Goal: Task Accomplishment & Management: Manage account settings

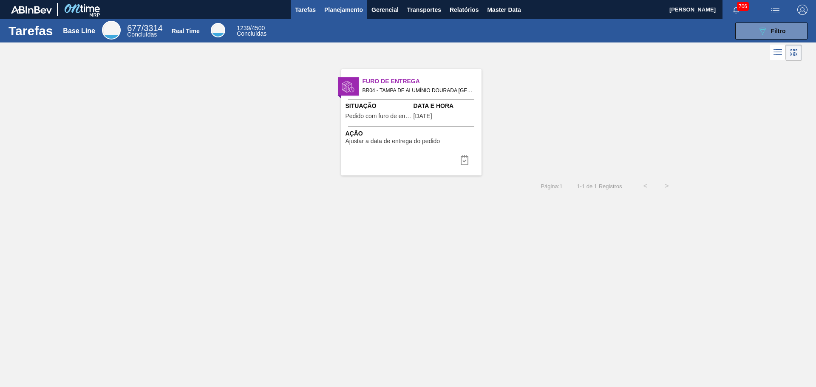
click at [358, 13] on span "Planejamento" at bounding box center [343, 10] width 39 height 10
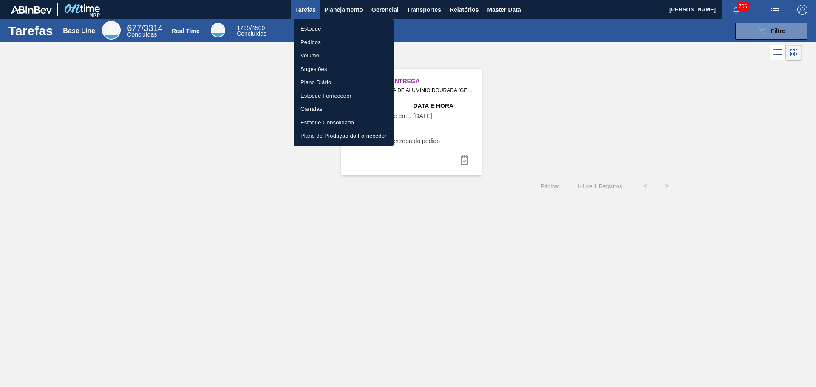
click at [318, 29] on li "Estoque" at bounding box center [344, 29] width 100 height 14
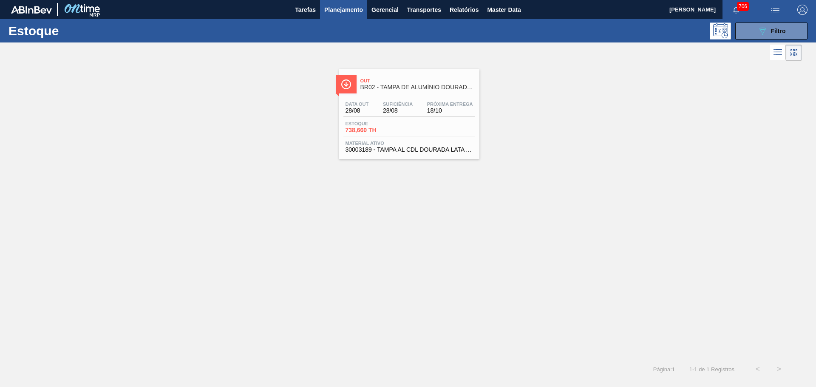
click at [417, 85] on span "BR02 - TAMPA DE ALUMÍNIO DOURADA BALL CDL" at bounding box center [417, 87] width 115 height 6
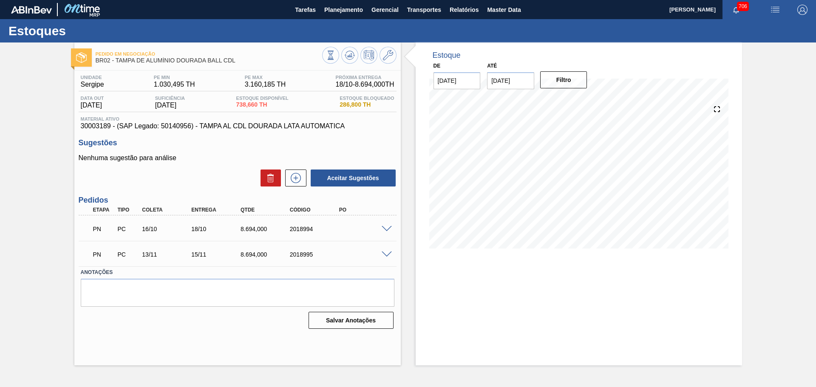
click at [90, 125] on span "30003189 - (SAP Legado: 50140956) - TAMPA AL CDL DOURADA LATA AUTOMATICA" at bounding box center [237, 126] width 313 height 8
copy span "30003189"
click at [392, 54] on icon at bounding box center [388, 55] width 10 height 10
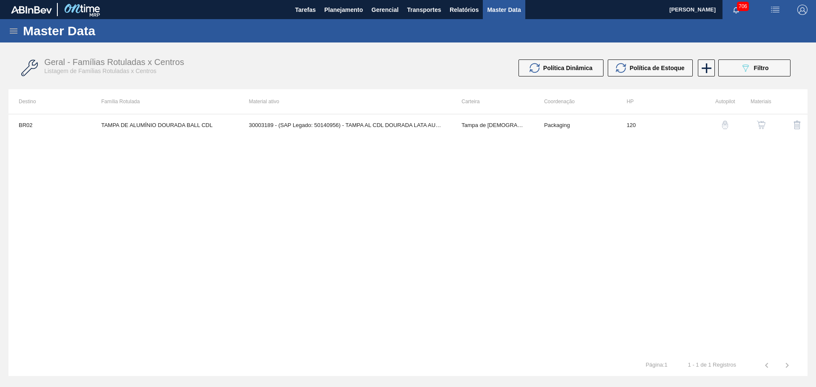
click at [768, 127] on button "button" at bounding box center [761, 125] width 20 height 20
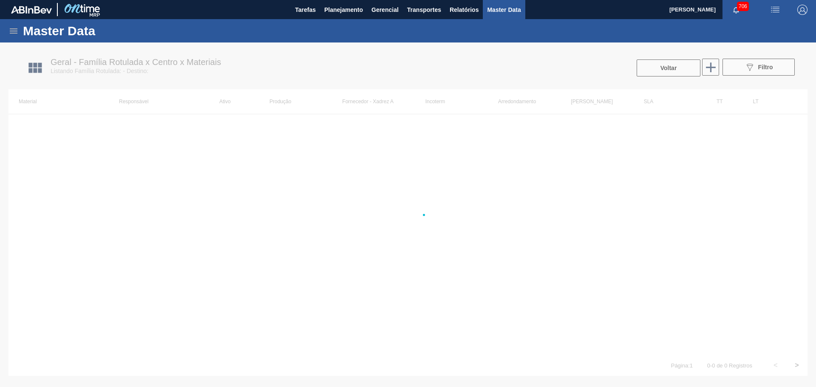
click at [404, 186] on div at bounding box center [408, 214] width 816 height 344
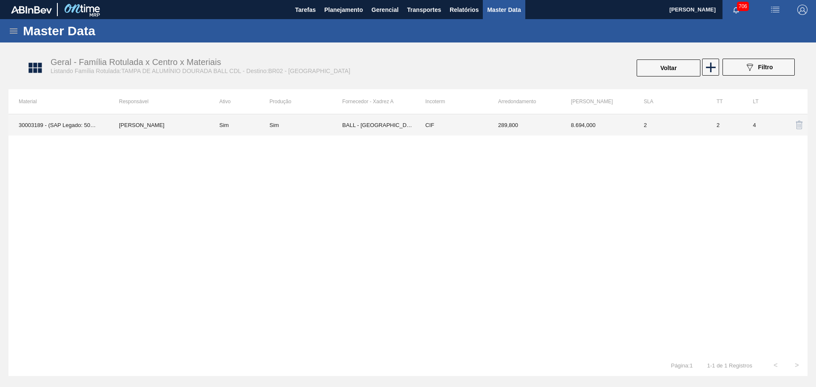
click at [371, 128] on td "BALL - [GEOGRAPHIC_DATA] ([GEOGRAPHIC_DATA])" at bounding box center [378, 124] width 73 height 21
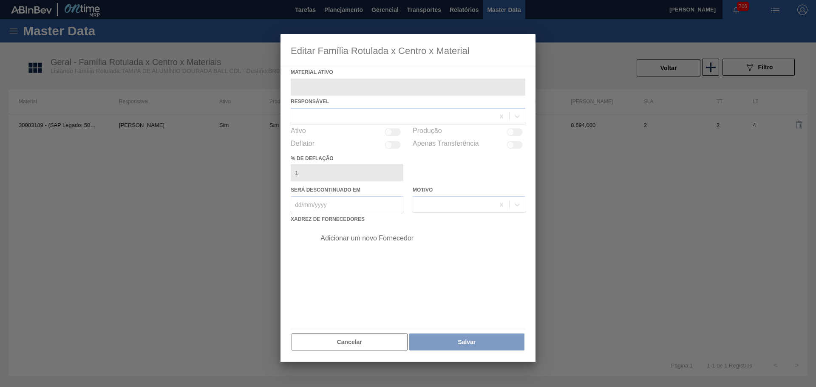
type ativo "30003189 - (SAP Legado: 50140956) - TAMPA AL CDL DOURADA LATA AUTOMATICA"
checkbox input "true"
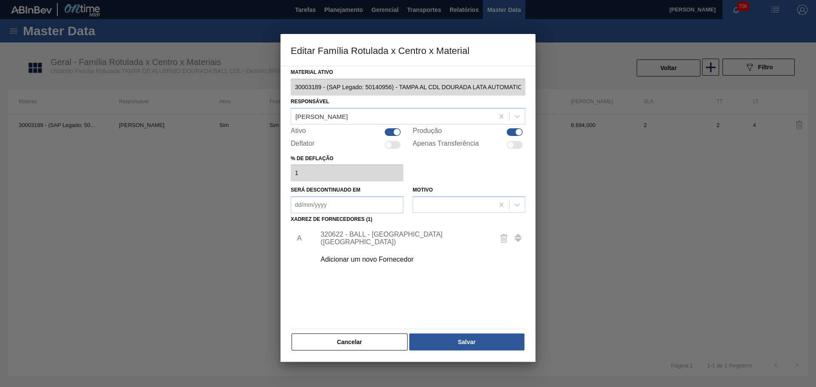
click at [359, 257] on div "Adicionar um novo Fornecedor" at bounding box center [403, 260] width 167 height 8
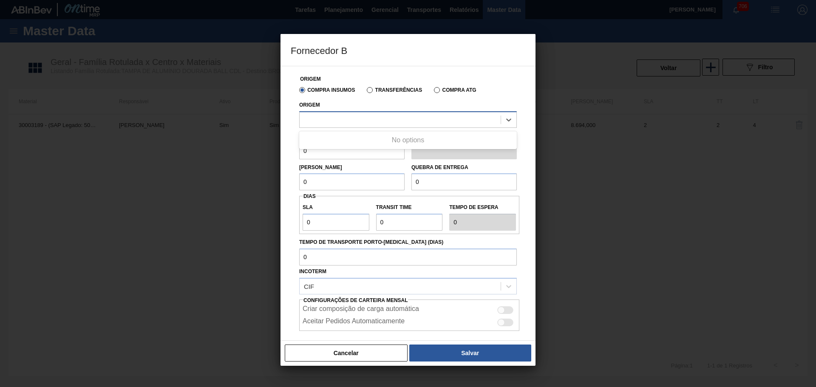
click at [359, 126] on div at bounding box center [407, 119] width 217 height 17
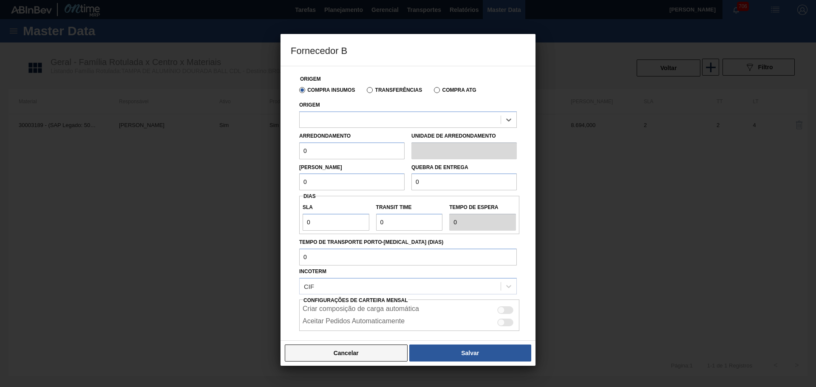
click at [338, 353] on button "Cancelar" at bounding box center [346, 352] width 123 height 17
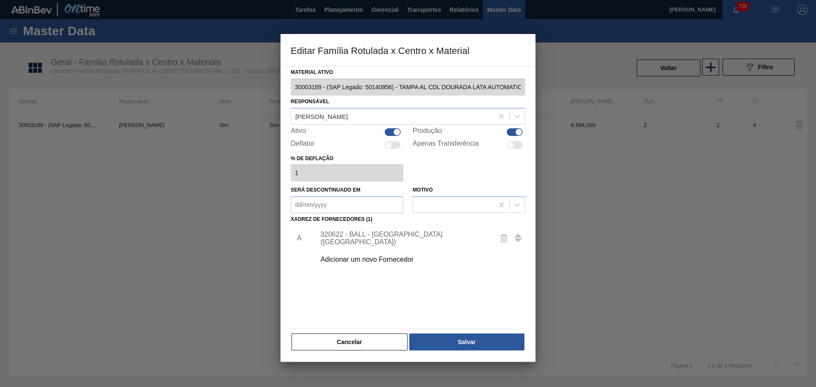
click at [365, 336] on button "Cancelar" at bounding box center [349, 341] width 116 height 17
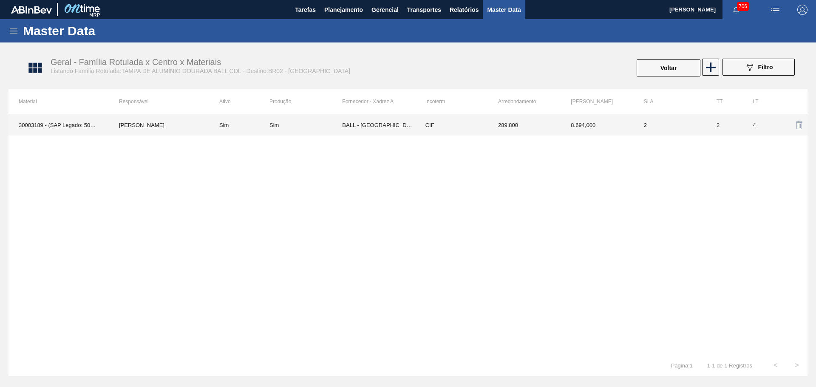
click at [632, 129] on td "8.694,000" at bounding box center [596, 124] width 73 height 21
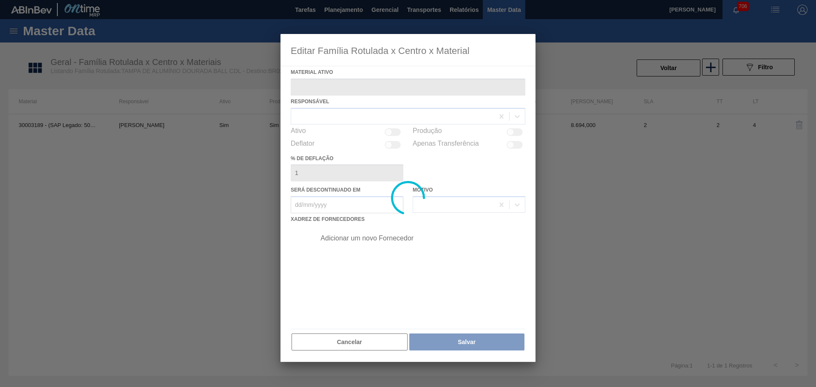
type ativo "30003189 - (SAP Legado: 50140956) - TAMPA AL CDL DOURADA LATA AUTOMATICA"
checkbox input "true"
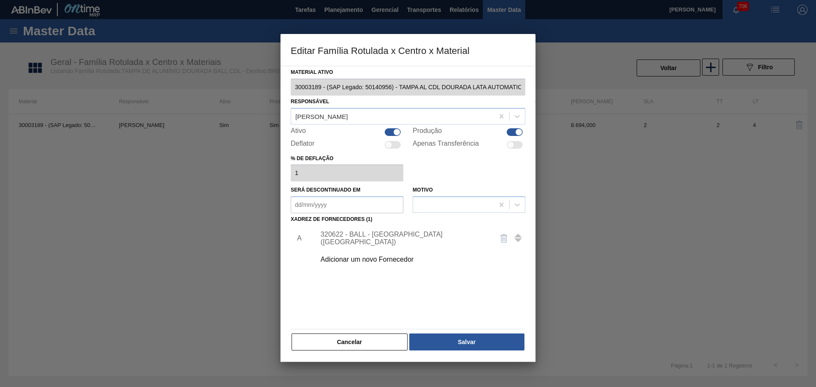
scroll to position [0, 5]
click at [575, 100] on div "Editar Família Rotulada x Centro x Material Material ativo 30003189 - (SAP Lega…" at bounding box center [408, 193] width 816 height 387
click at [589, 182] on div at bounding box center [408, 193] width 816 height 387
click at [394, 343] on button "Cancelar" at bounding box center [349, 341] width 116 height 17
